Goal: Task Accomplishment & Management: Manage account settings

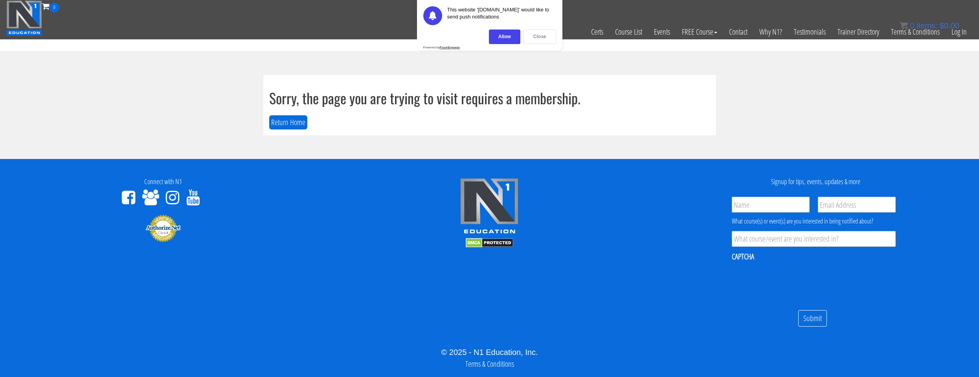
click at [541, 39] on div "Close" at bounding box center [540, 36] width 33 height 15
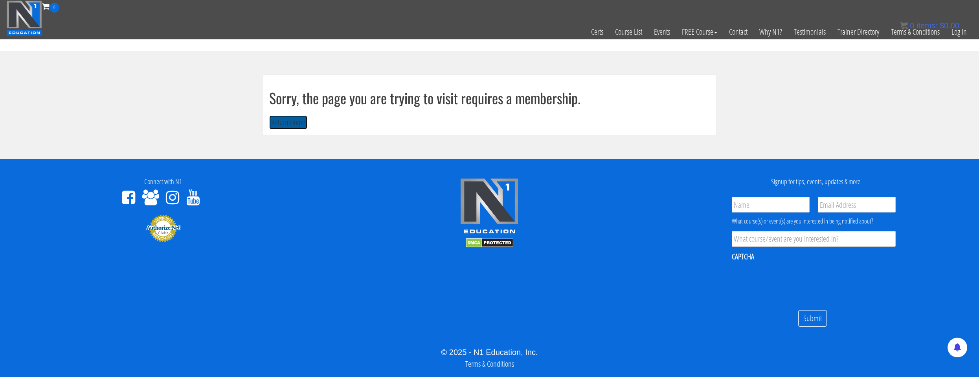
click at [287, 122] on button "Return Home" at bounding box center [288, 122] width 38 height 15
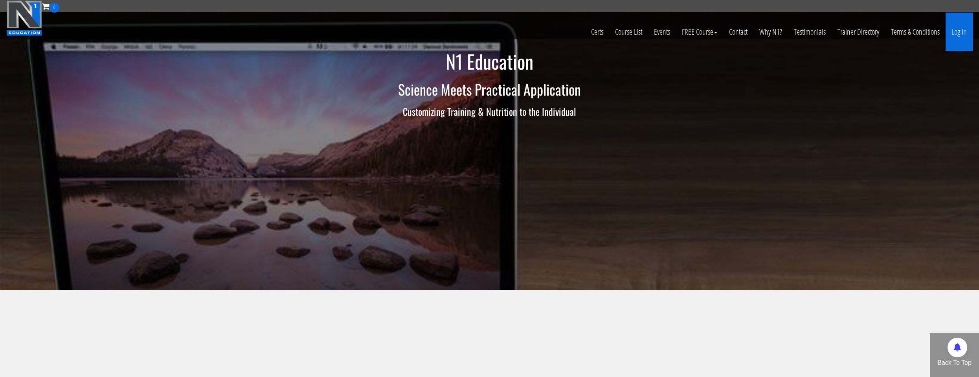
click at [957, 39] on link "Log In" at bounding box center [959, 32] width 27 height 39
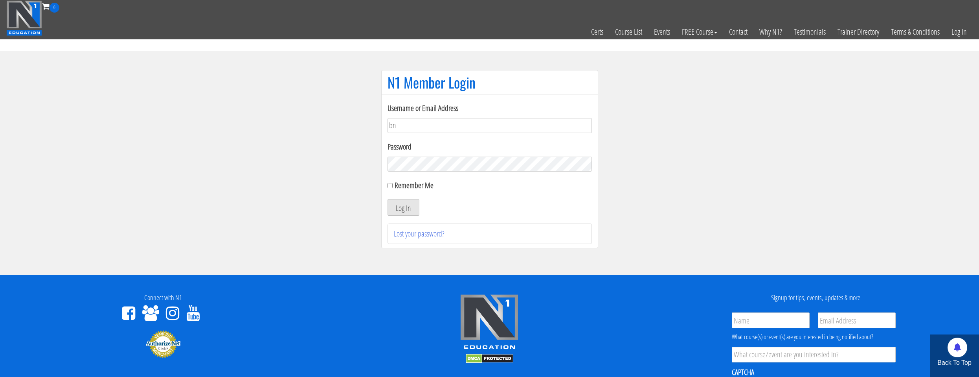
type input "b"
type input "natejb344@hotmail.com"
click at [474, 154] on div "Password" at bounding box center [490, 156] width 204 height 31
click at [416, 184] on label "Remember Me" at bounding box center [414, 185] width 39 height 11
click at [393, 184] on input "Remember Me" at bounding box center [390, 185] width 5 height 5
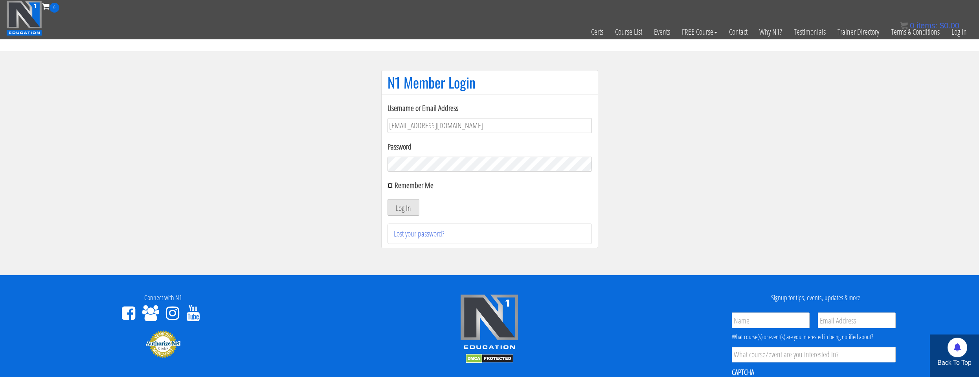
checkbox input "true"
click at [407, 201] on button "Log In" at bounding box center [404, 207] width 32 height 17
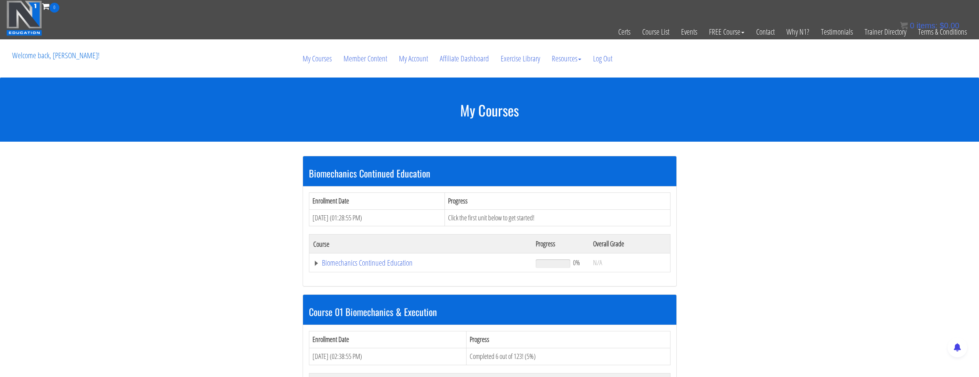
scroll to position [197, 0]
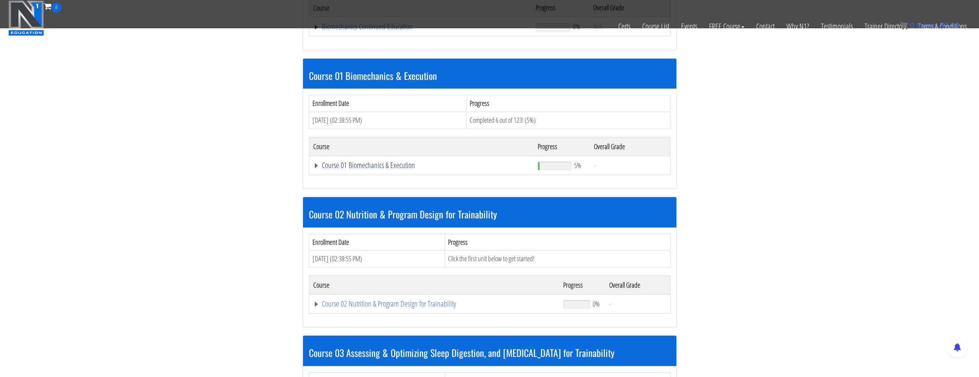
click at [379, 31] on link "Course 01 Biomechanics & Execution" at bounding box center [420, 27] width 215 height 8
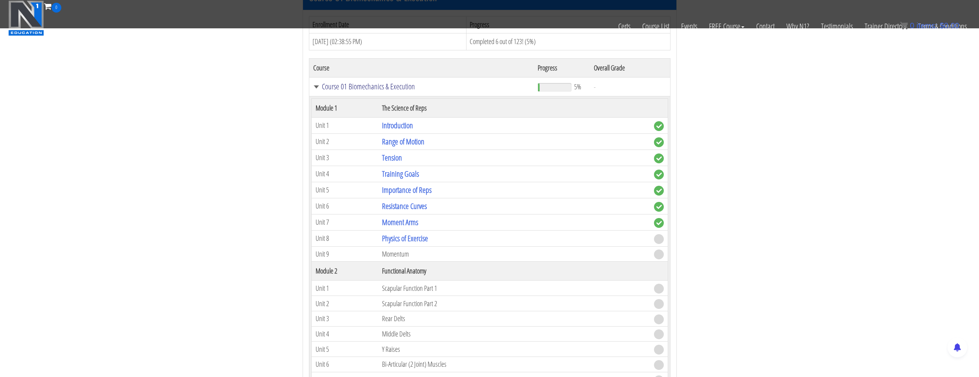
scroll to position [236, 0]
